Goal: Information Seeking & Learning: Understand process/instructions

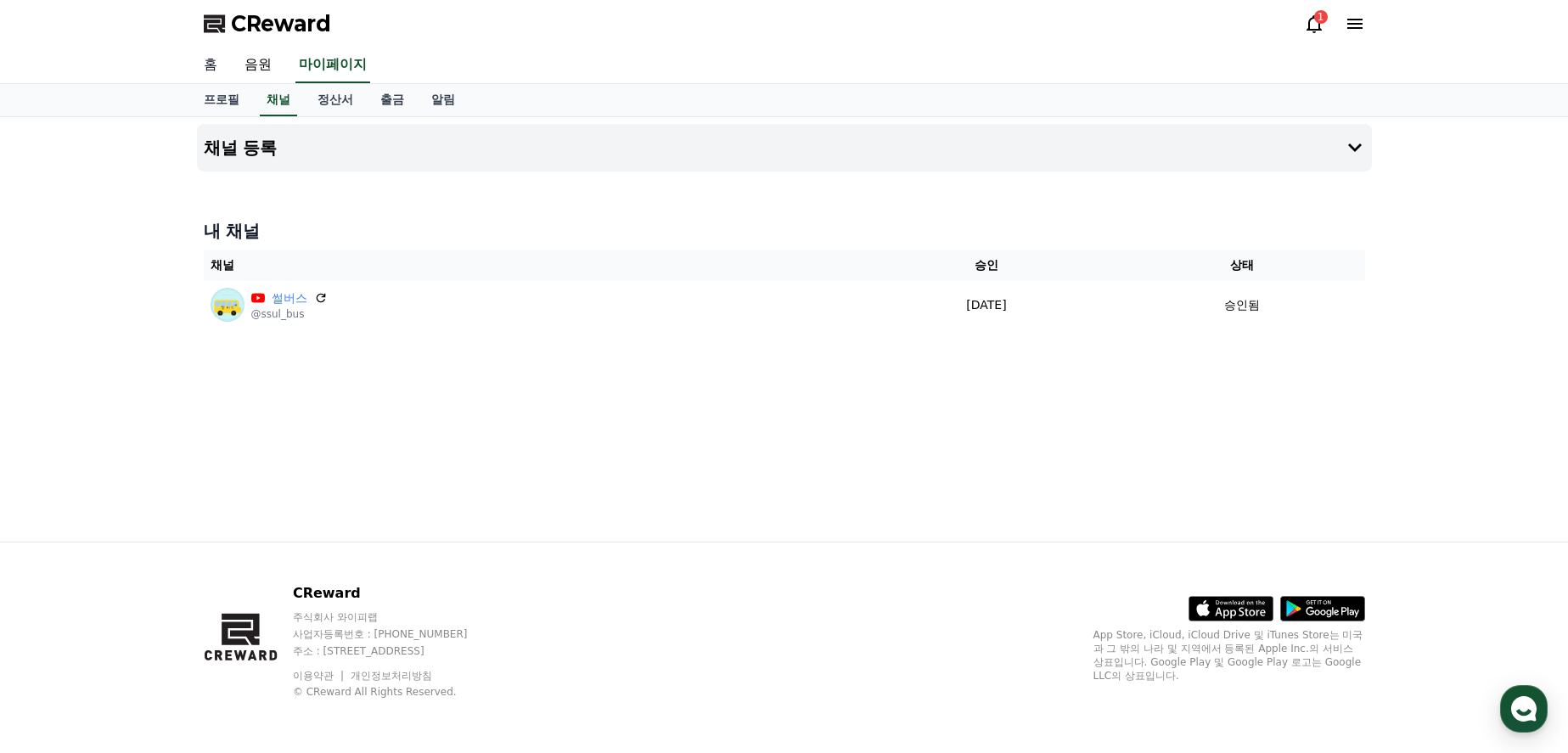
click at [214, 57] on link "홈" at bounding box center [210, 65] width 40 height 36
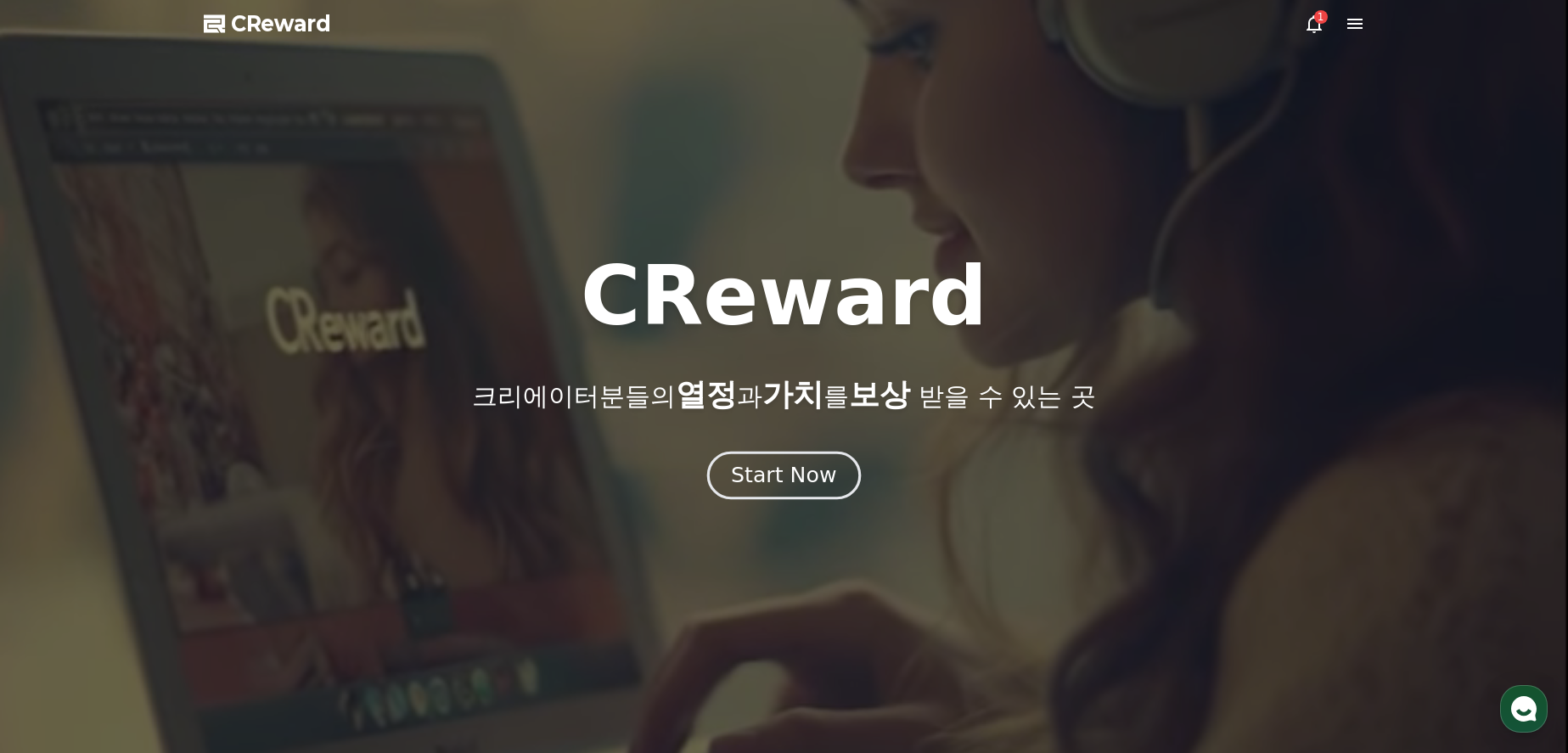
click at [800, 478] on div "Start Now" at bounding box center [784, 476] width 106 height 29
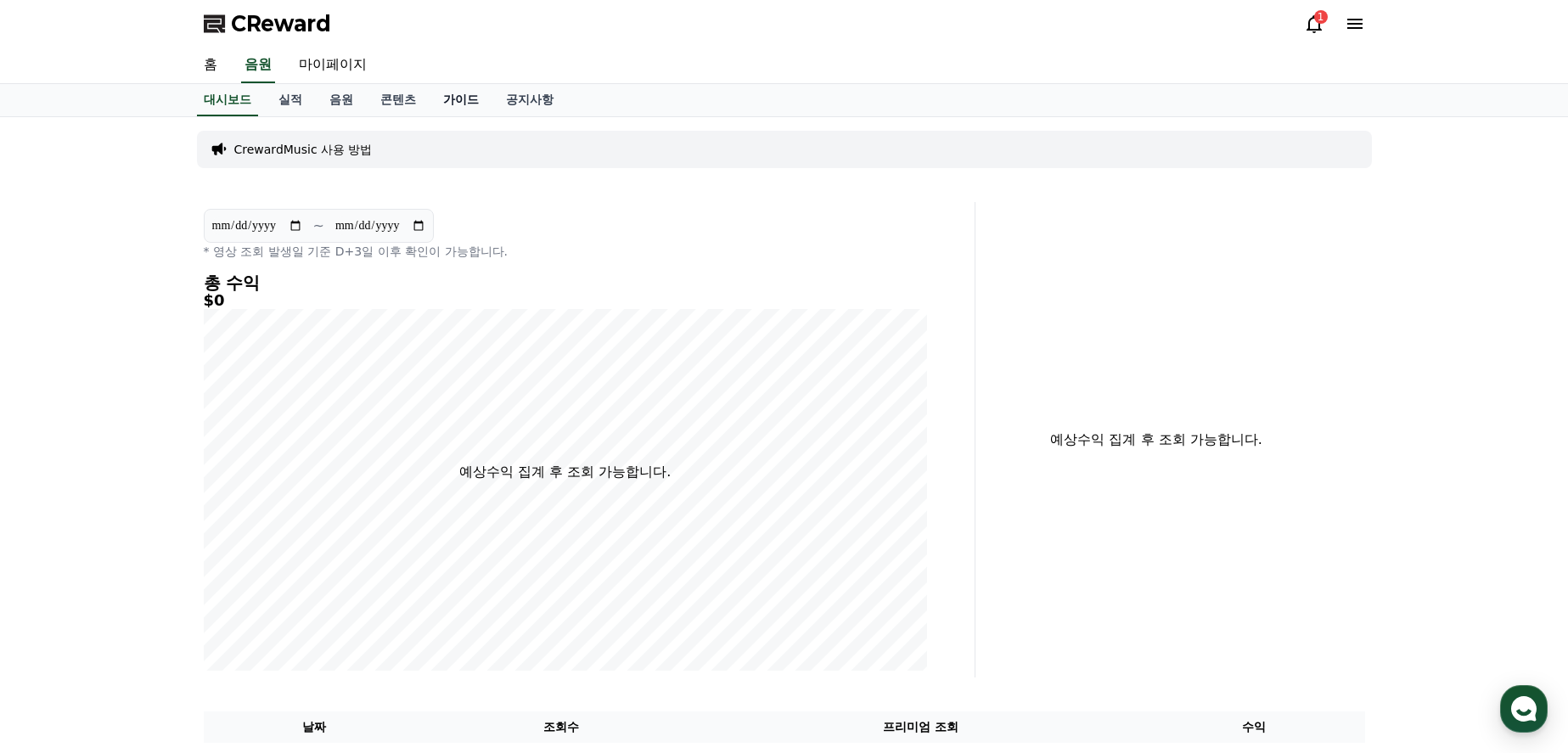
click at [455, 105] on link "가이드" at bounding box center [460, 100] width 63 height 33
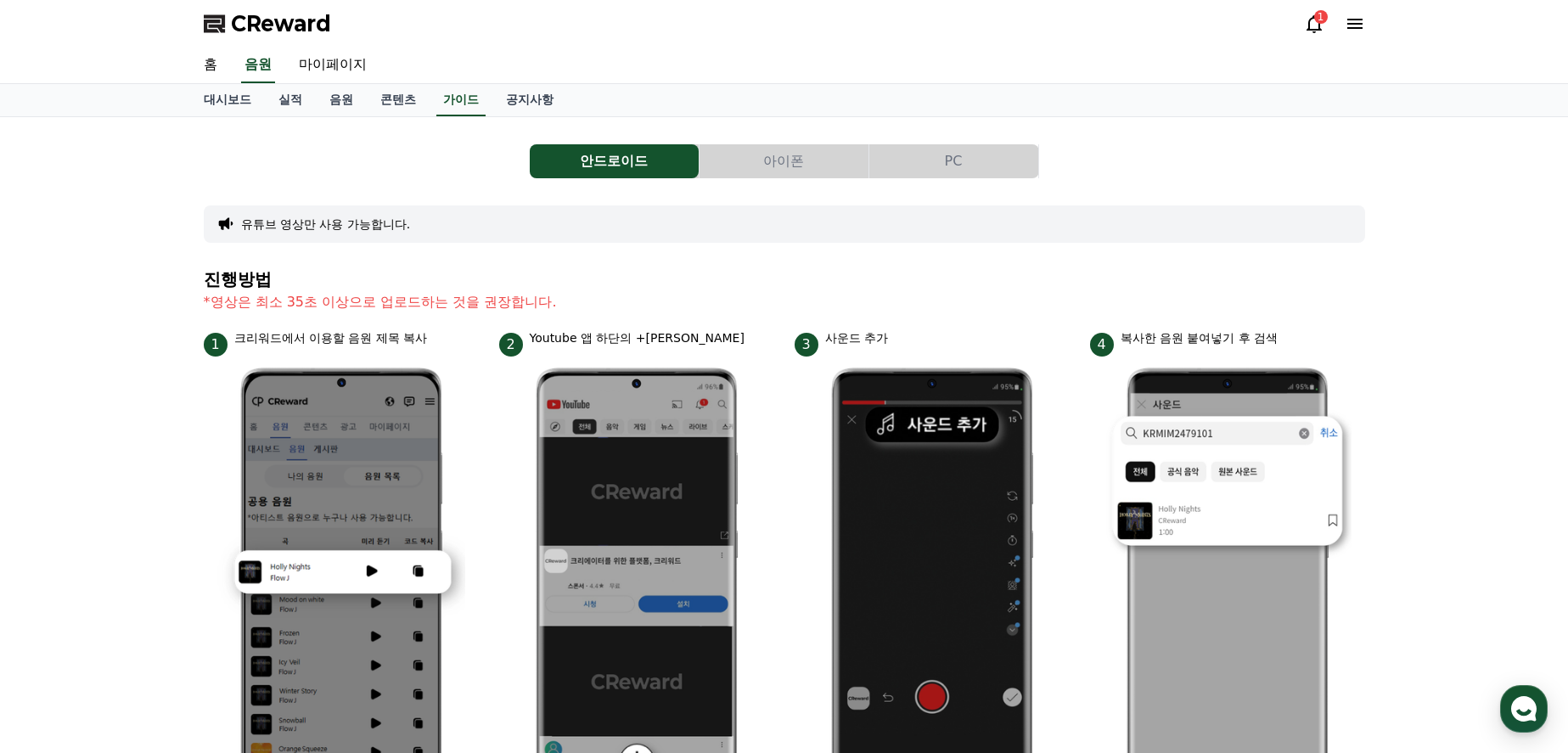
click at [956, 167] on button "PC" at bounding box center [954, 161] width 169 height 34
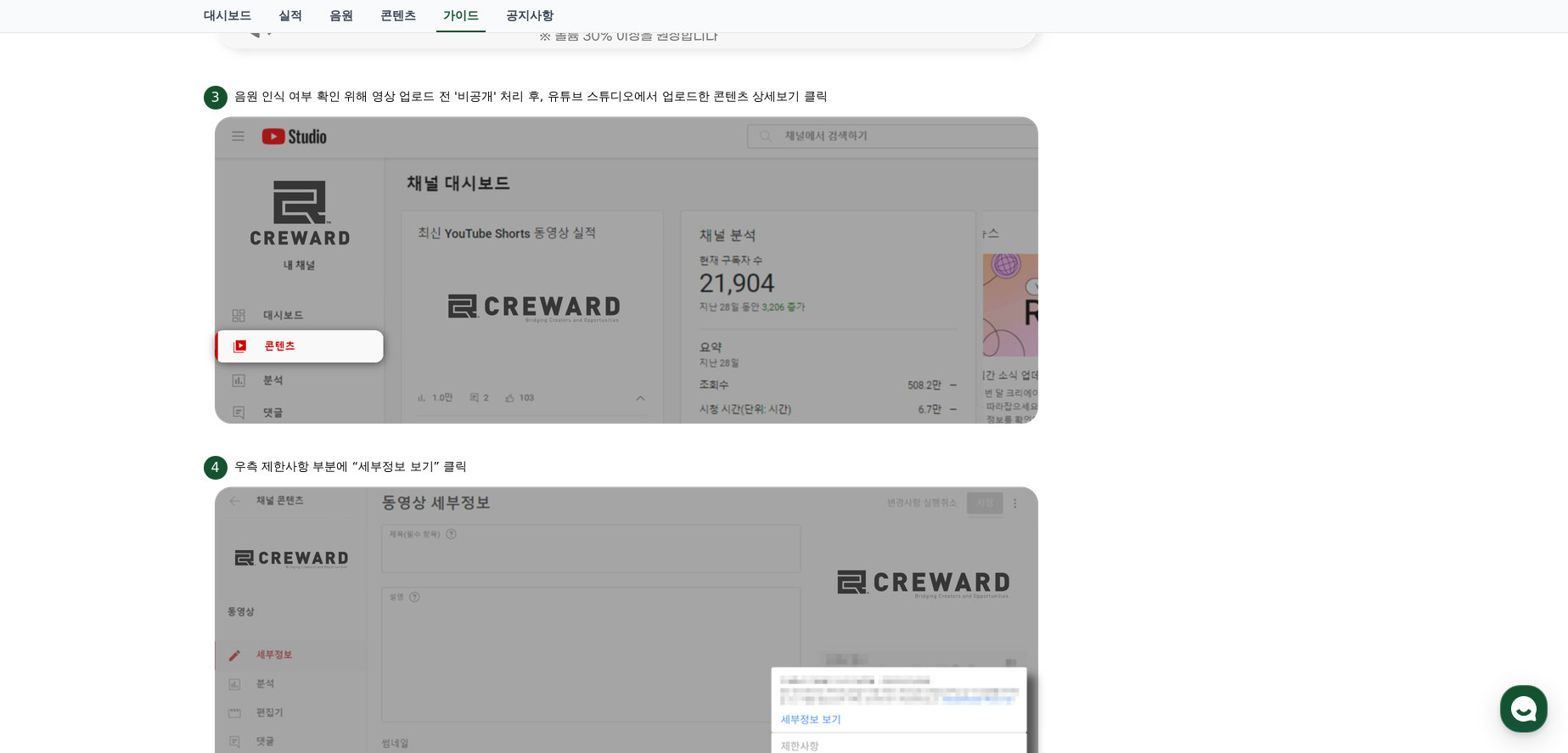
scroll to position [1579, 0]
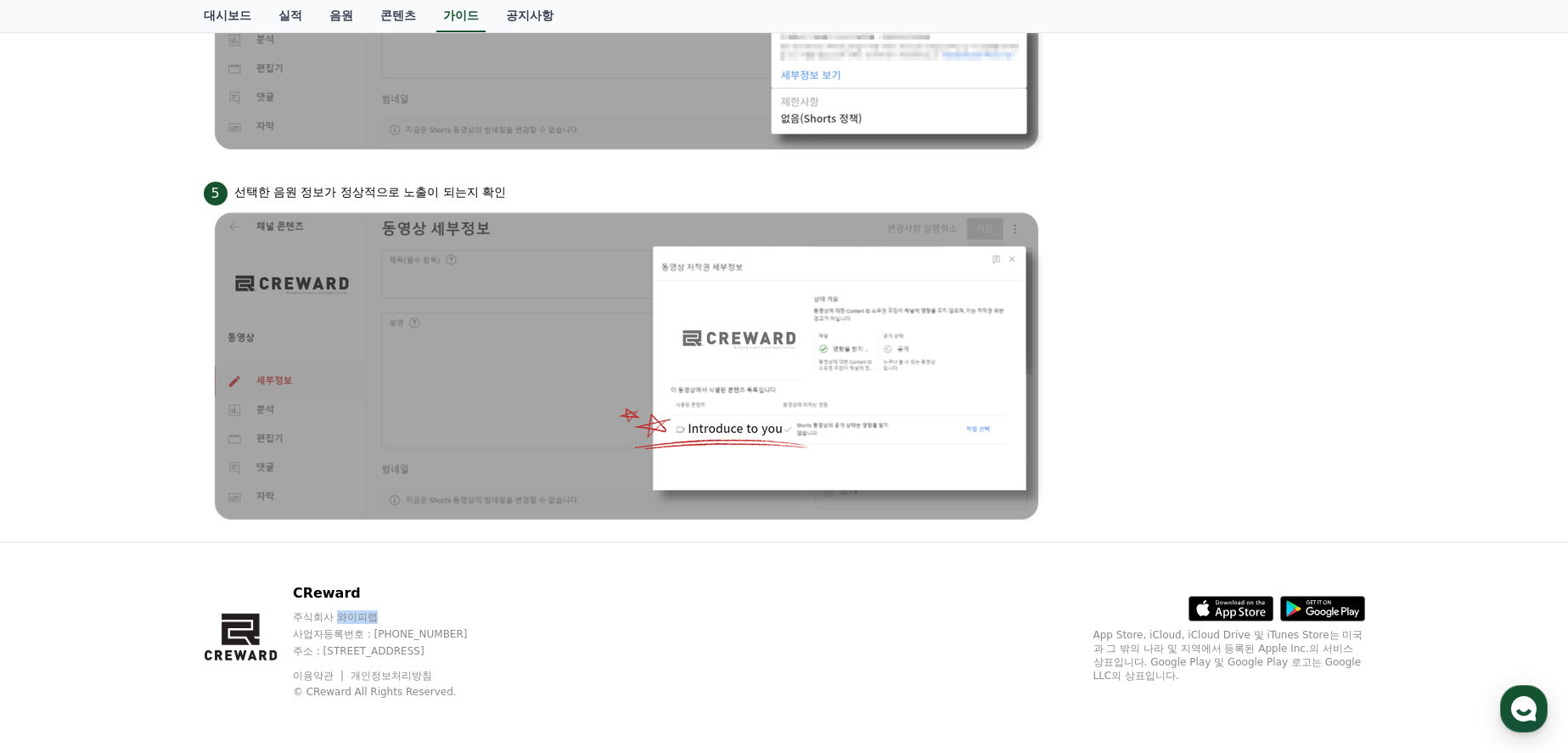
drag, startPoint x: 344, startPoint y: 620, endPoint x: 393, endPoint y: 620, distance: 49.0
click at [393, 620] on p "주식회사 와이피랩" at bounding box center [396, 616] width 207 height 13
click at [394, 620] on p "주식회사 와이피랩" at bounding box center [396, 616] width 207 height 13
drag, startPoint x: 384, startPoint y: 618, endPoint x: 320, endPoint y: 619, distance: 64.0
click at [320, 619] on p "주식회사 와이피랩" at bounding box center [396, 616] width 207 height 13
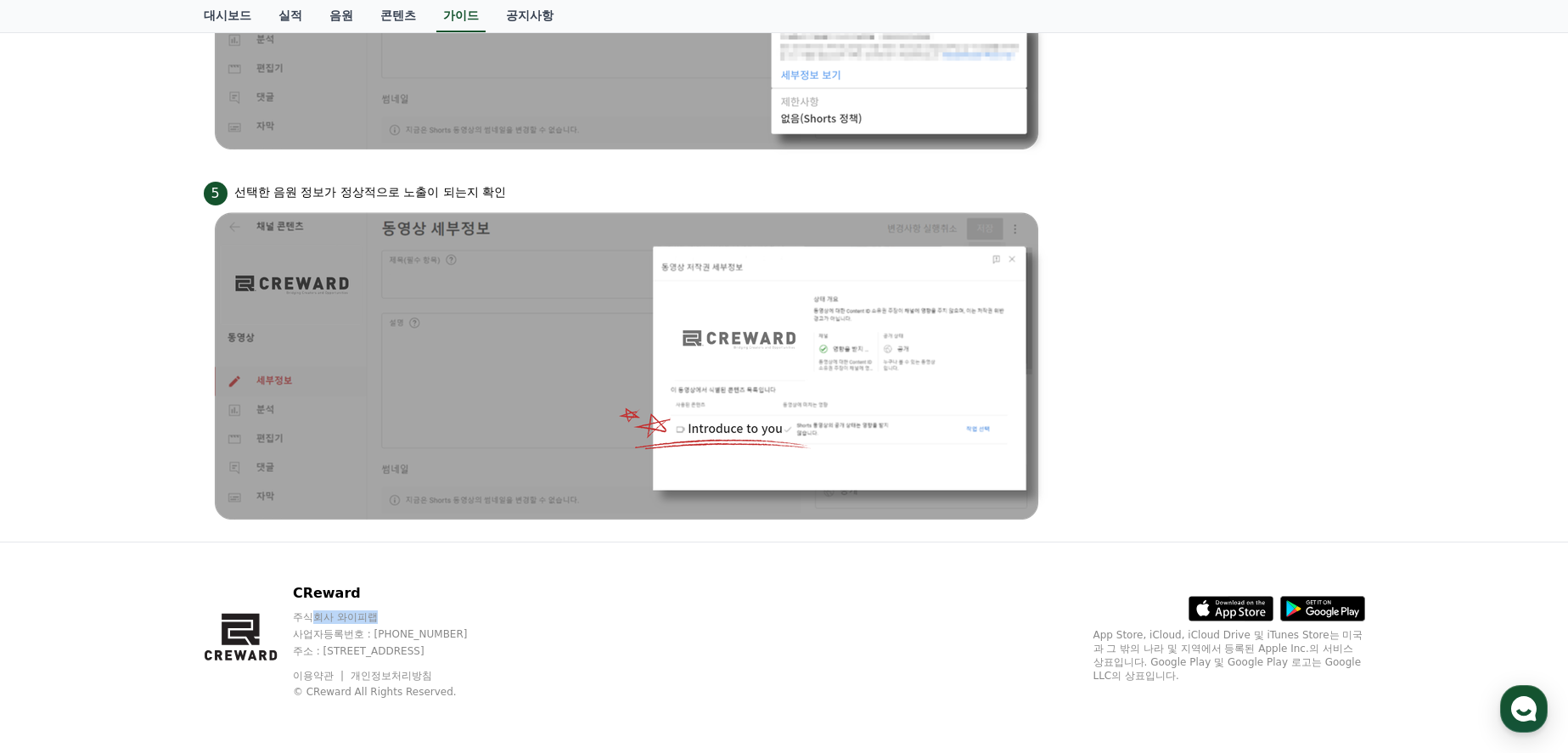
click at [423, 616] on p "주식회사 와이피랩" at bounding box center [396, 616] width 207 height 13
